Goal: Register for event/course

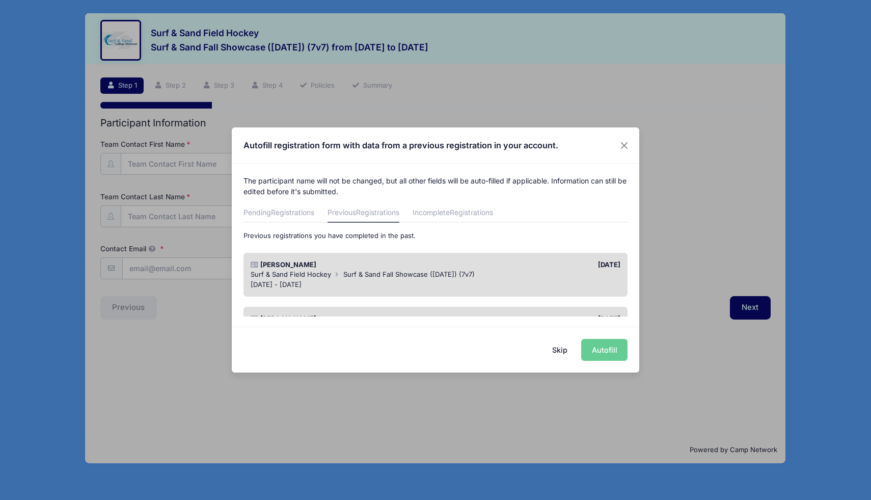
click at [486, 279] on div "Surf & Sand Field Hockey Surf & Sand Fall Showcase ([DATE]) (7v7)" at bounding box center [436, 275] width 370 height 10
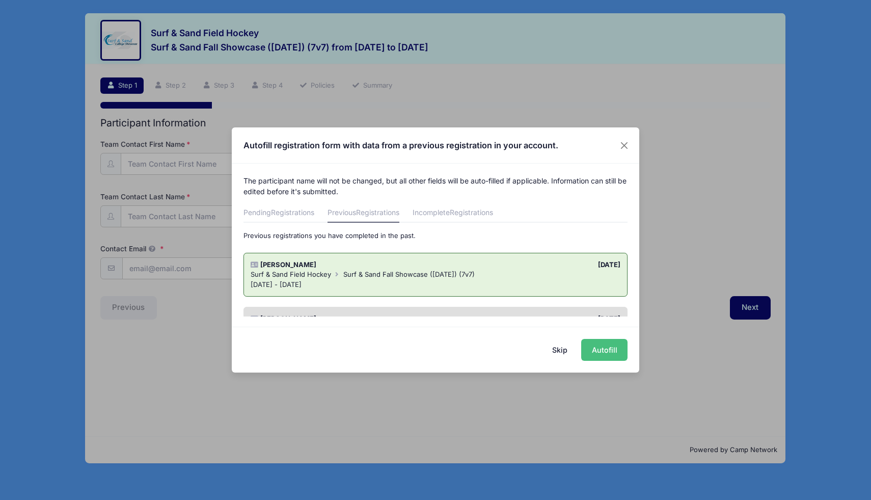
click at [605, 350] on button "Autofill" at bounding box center [604, 350] width 46 height 22
type input "[EMAIL_ADDRESS][DOMAIN_NAME]"
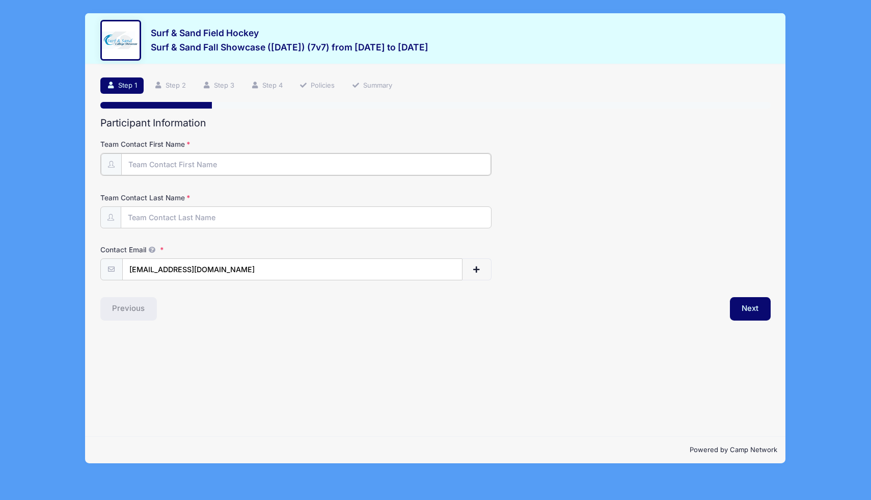
click at [331, 166] on input "Team Contact First Name" at bounding box center [306, 164] width 370 height 22
type input "[PERSON_NAME]"
type input "M Eden"
type input "[EMAIL_ADDRESS][DOMAIN_NAME]"
click at [133, 219] on input "M Eden" at bounding box center [306, 217] width 370 height 22
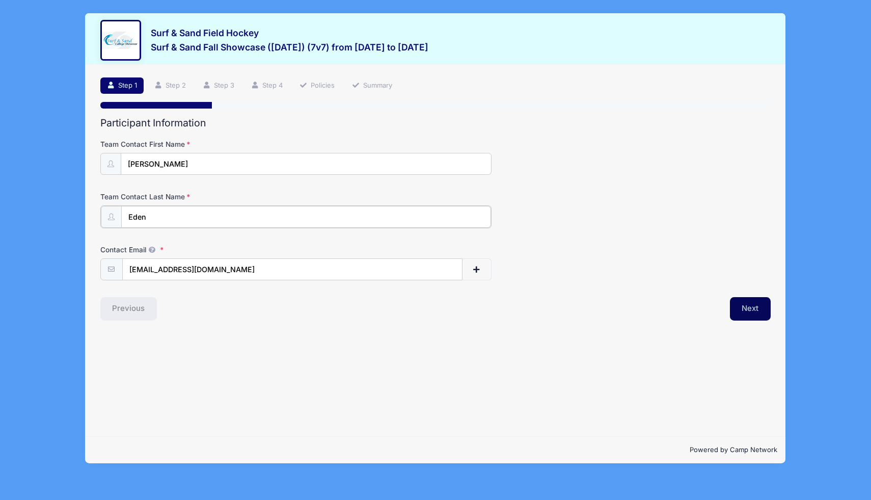
type input "Eden"
click at [754, 311] on button "Next" at bounding box center [750, 307] width 41 height 23
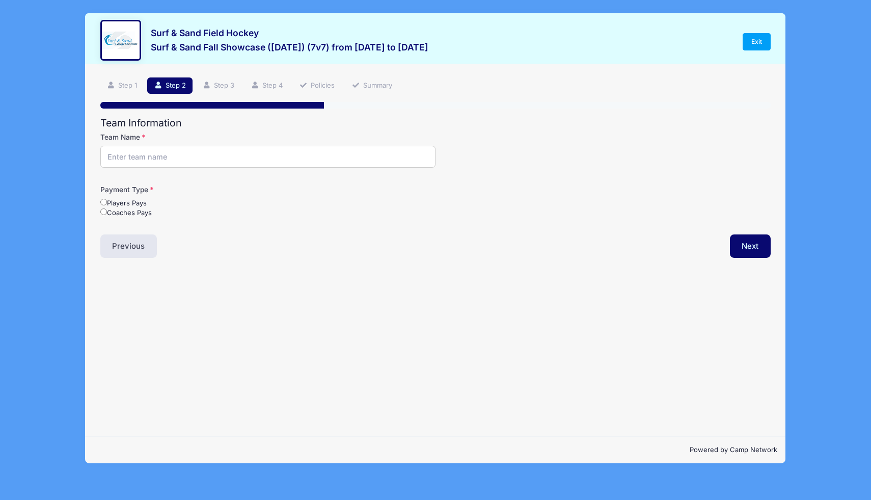
click at [121, 154] on input "Team Name" at bounding box center [267, 157] width 335 height 22
type input "Falcon Orange"
click at [112, 210] on label "Coaches Pays" at bounding box center [125, 213] width 51 height 10
click at [107, 210] on input "Coaches Pays" at bounding box center [103, 211] width 7 height 7
radio input "true"
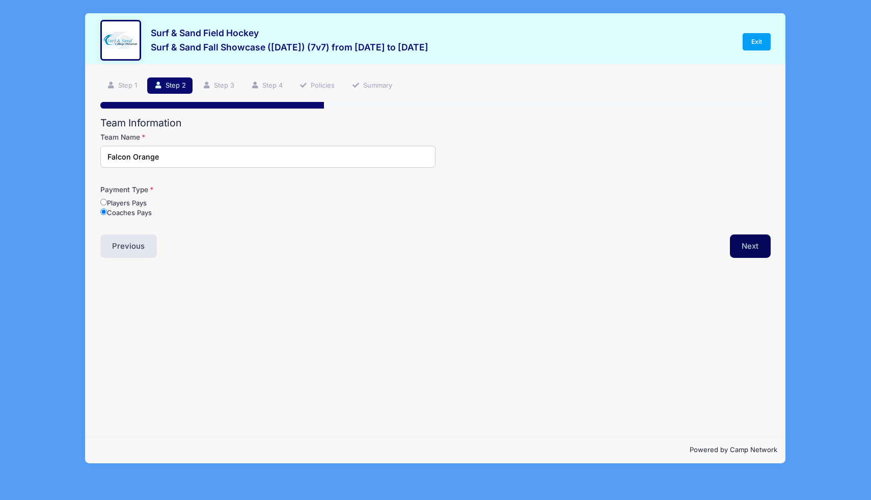
click at [758, 241] on button "Next" at bounding box center [750, 245] width 41 height 23
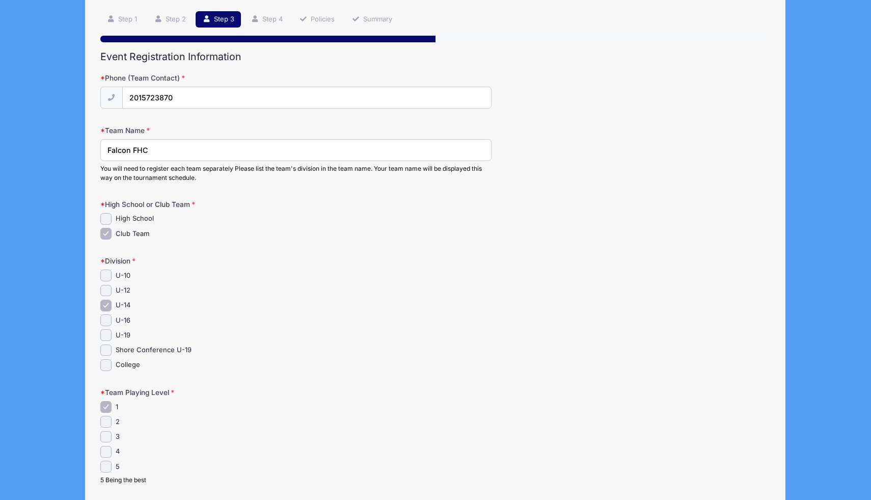
scroll to position [77, 0]
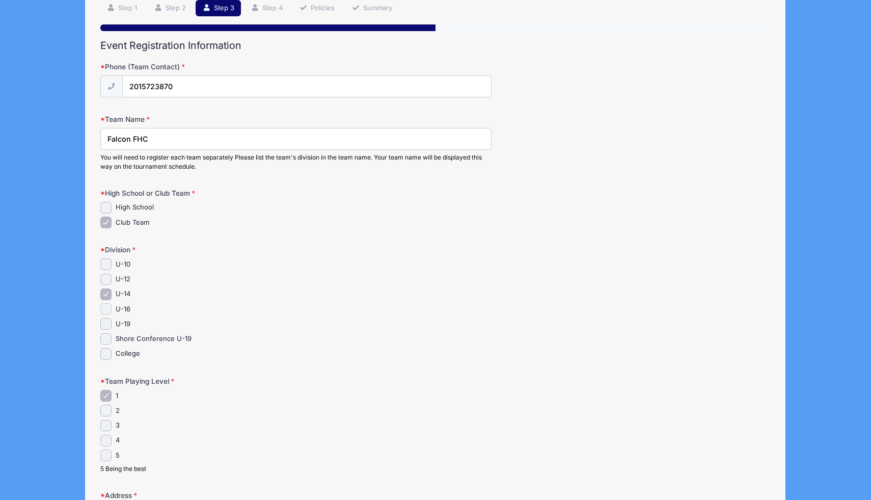
click at [103, 309] on input "U-16" at bounding box center [106, 309] width 12 height 12
checkbox input "true"
click at [109, 293] on input "U-14" at bounding box center [106, 294] width 12 height 12
checkbox input "false"
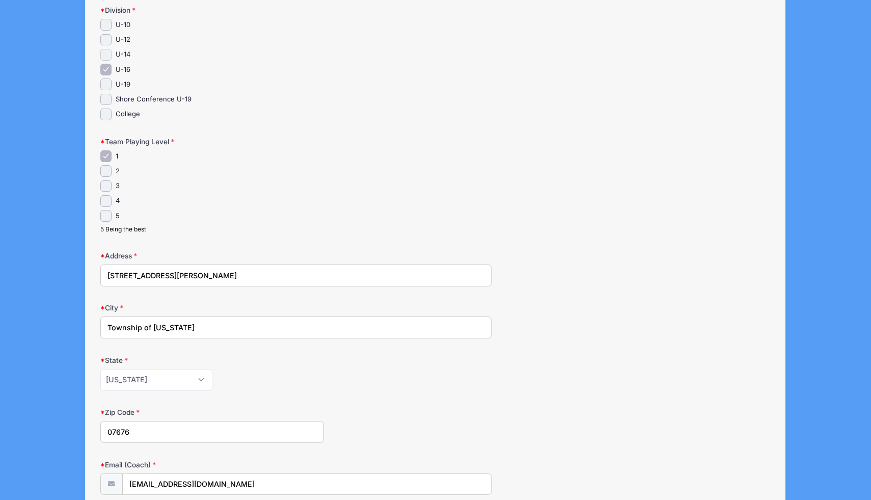
scroll to position [457, 0]
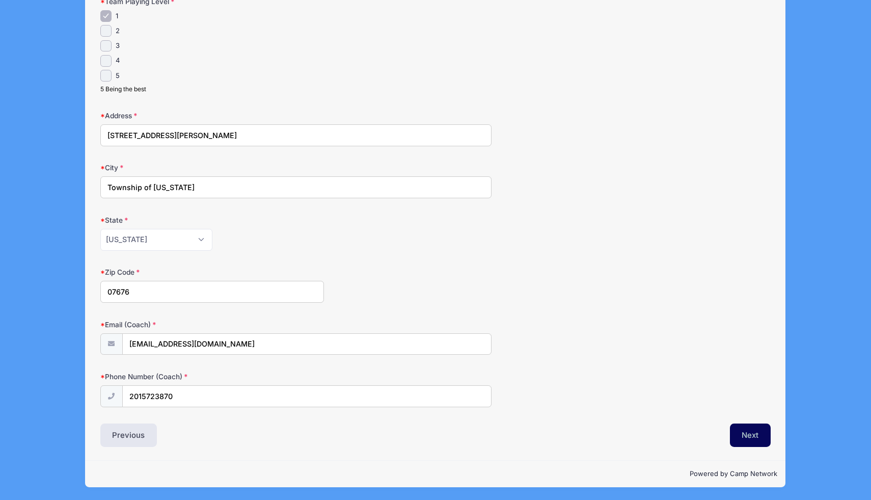
click at [744, 435] on button "Next" at bounding box center [750, 434] width 41 height 23
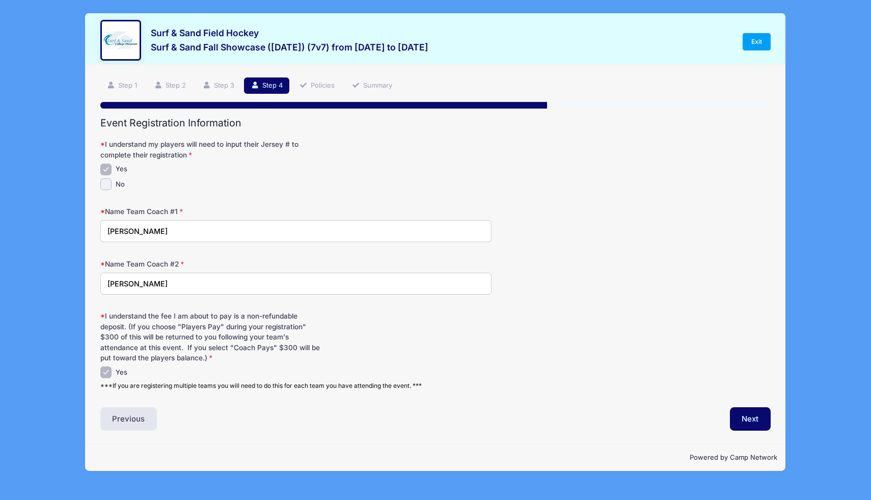
scroll to position [0, 0]
click at [741, 422] on button "Next" at bounding box center [750, 418] width 41 height 23
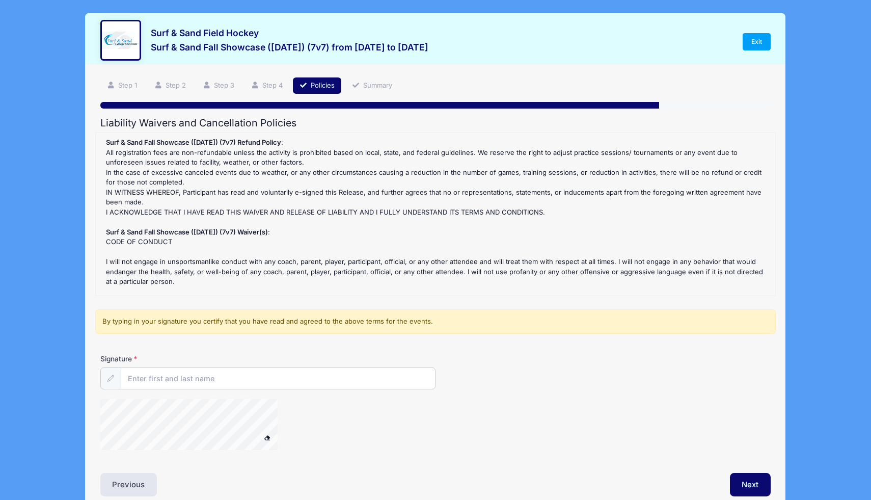
click at [356, 364] on div "Signature" at bounding box center [435, 372] width 671 height 36
click at [340, 378] on input "Signature" at bounding box center [278, 379] width 314 height 22
type input "[PERSON_NAME]"
click at [757, 478] on button "Next" at bounding box center [750, 484] width 41 height 23
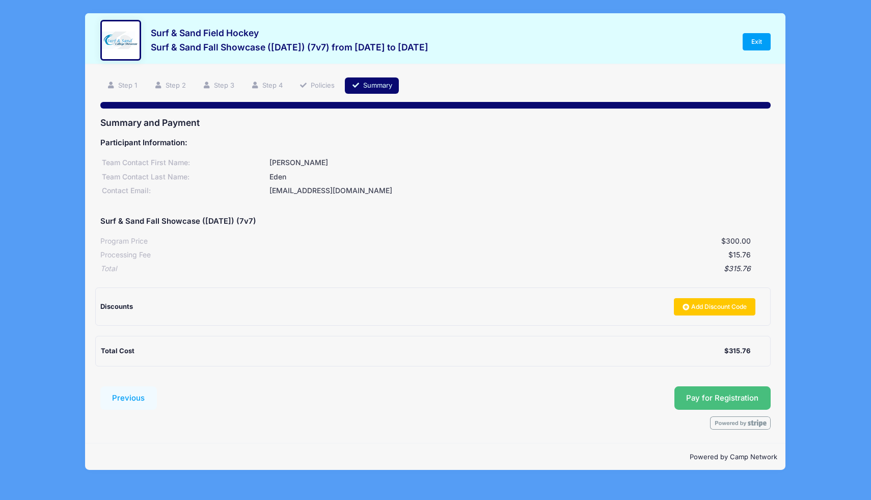
click at [712, 399] on button "Pay for Registration" at bounding box center [723, 397] width 97 height 23
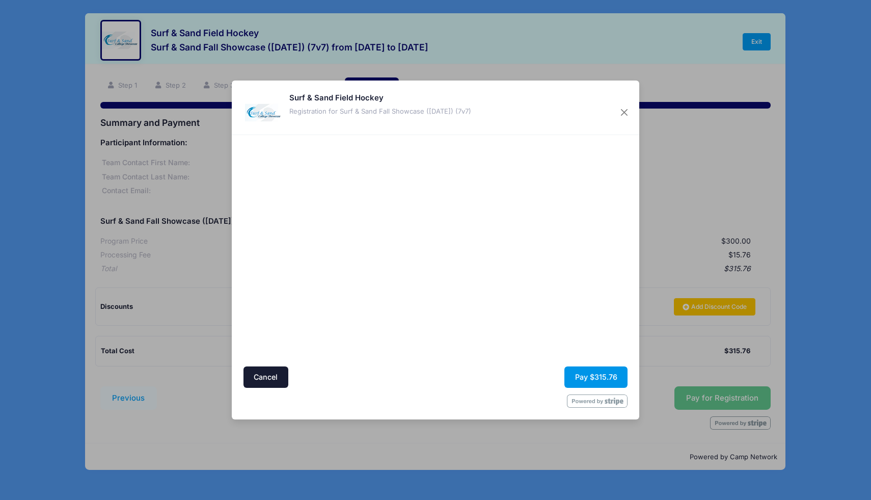
click at [591, 378] on button "Pay $315.76" at bounding box center [596, 377] width 63 height 22
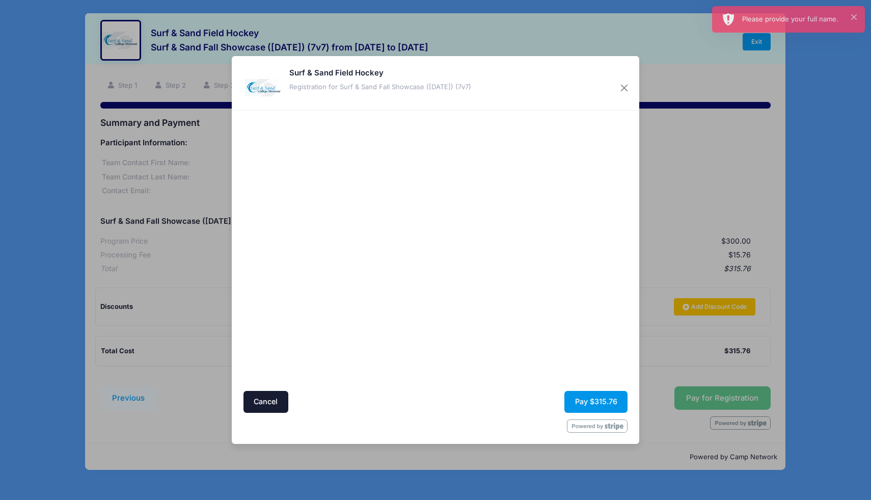
click at [582, 406] on button "Pay $315.76" at bounding box center [596, 402] width 63 height 22
